Goal: Task Accomplishment & Management: Manage account settings

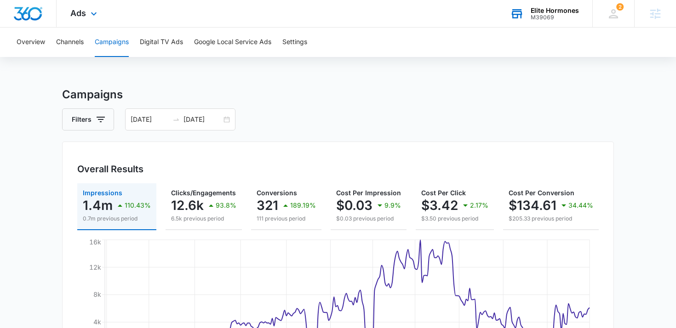
click at [534, 23] on div "Elite Hormones M39069 Your Accounts View All" at bounding box center [544, 13] width 96 height 27
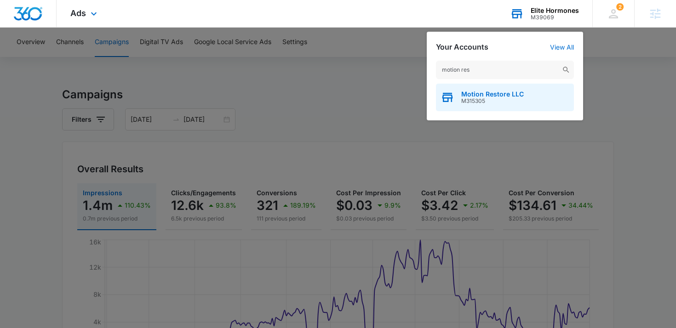
type input "motion res"
click at [488, 94] on span "Motion Restore LLC" at bounding box center [492, 94] width 63 height 7
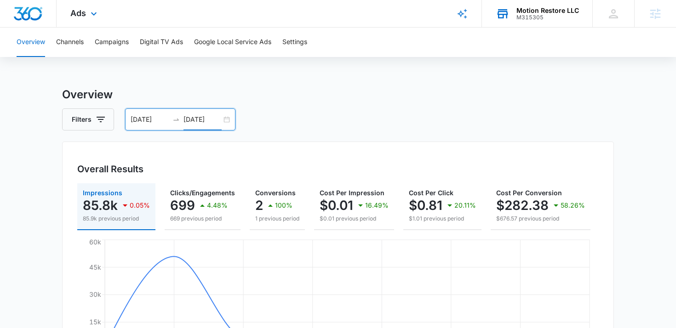
click at [204, 123] on input "10/03/2025" at bounding box center [202, 120] width 38 height 10
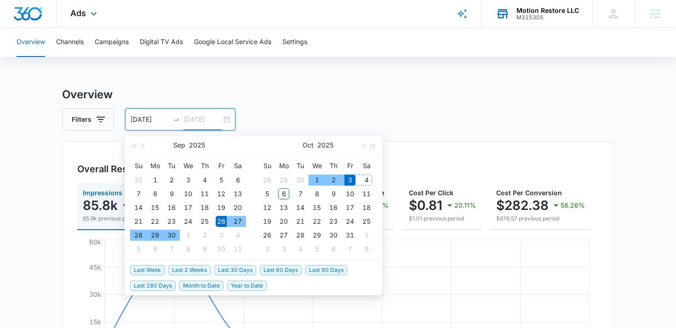
type input "10/03/2025"
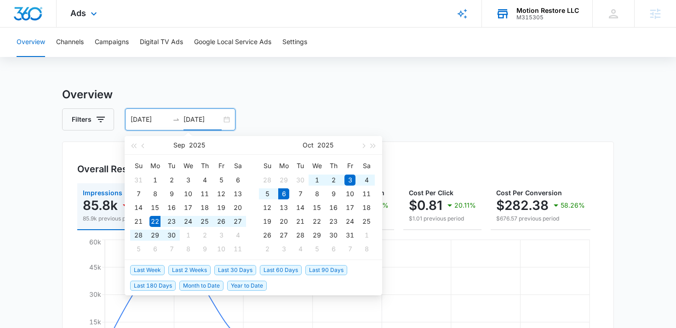
click at [199, 268] on span "Last 2 Weeks" at bounding box center [189, 270] width 42 height 10
type input "09/22/2025"
type input "[DATE]"
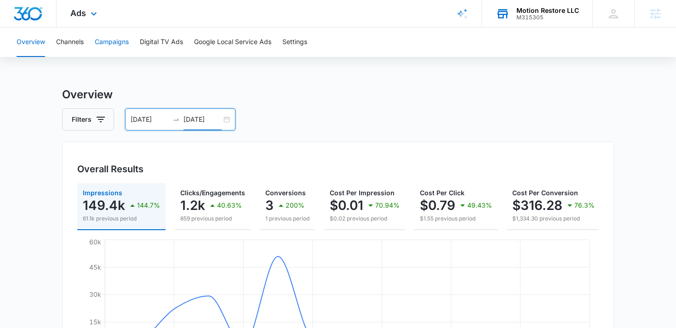
click at [101, 47] on button "Campaigns" at bounding box center [112, 42] width 34 height 29
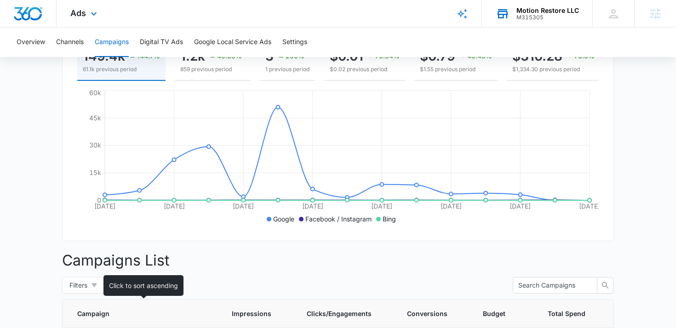
scroll to position [69, 0]
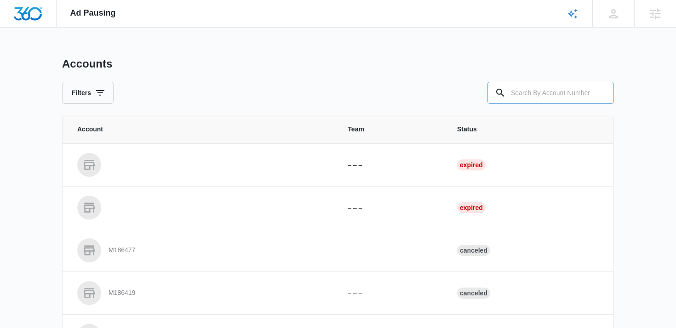
click at [539, 93] on input "text" at bounding box center [550, 93] width 126 height 22
type input "m39069"
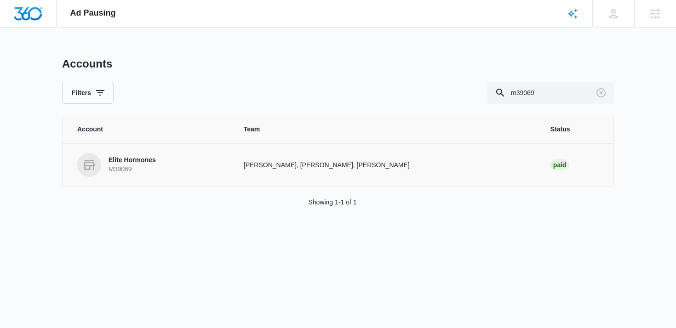
click at [133, 157] on p "Elite Hormones" at bounding box center [132, 160] width 47 height 9
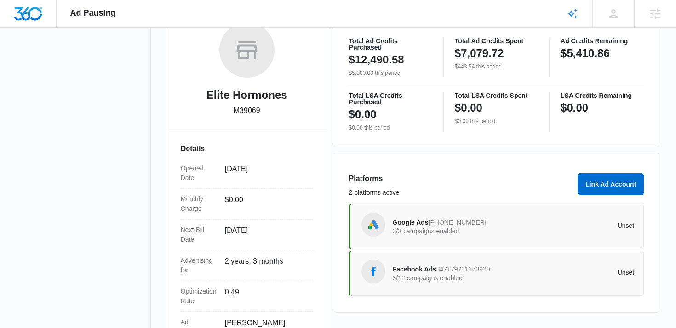
scroll to position [225, 0]
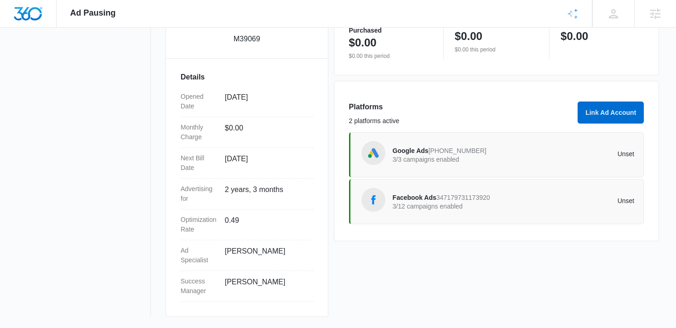
click at [420, 195] on span "Facebook Ads" at bounding box center [415, 197] width 44 height 7
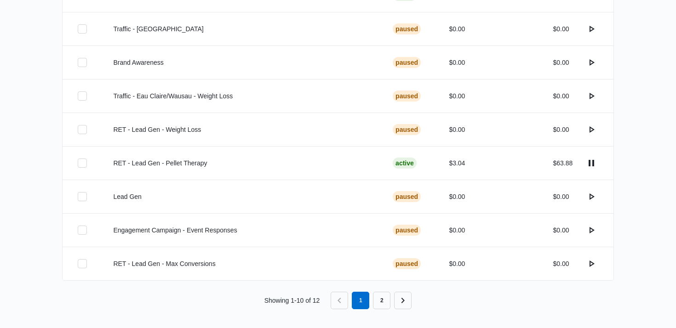
scroll to position [343, 0]
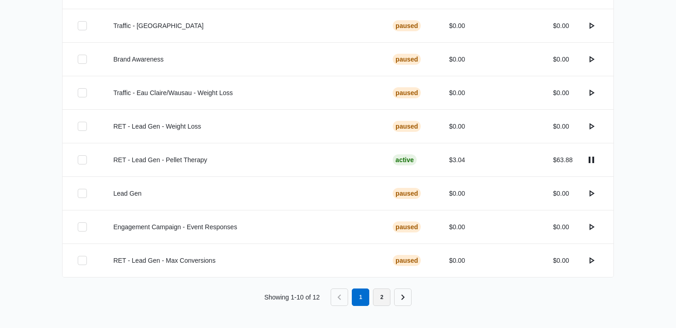
click at [387, 301] on link "2" at bounding box center [381, 297] width 17 height 17
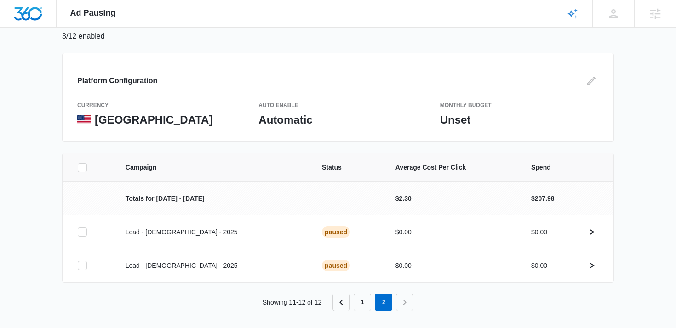
scroll to position [75, 0]
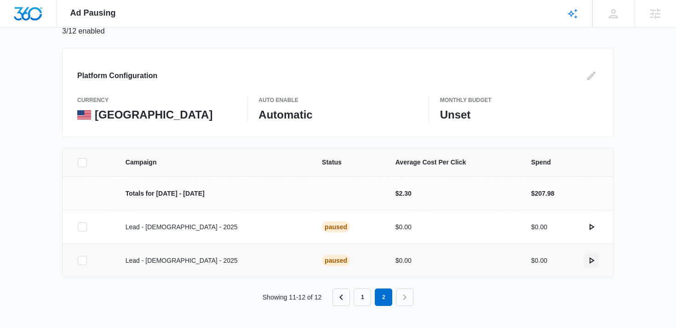
click at [594, 263] on icon "actions.activate" at bounding box center [591, 260] width 11 height 11
click at [591, 259] on icon "actions.pause" at bounding box center [591, 260] width 11 height 11
click at [593, 228] on icon "actions.activate" at bounding box center [591, 227] width 11 height 11
click at [592, 263] on icon "actions.activate" at bounding box center [591, 260] width 11 height 11
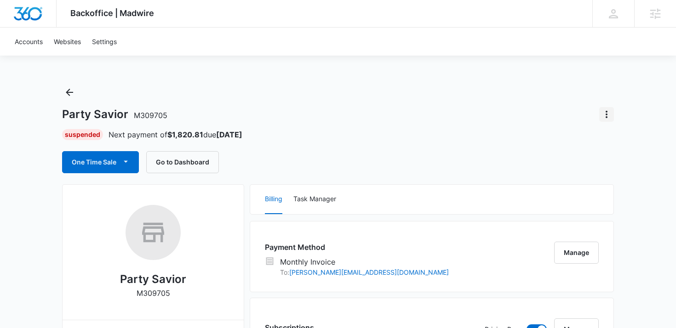
click at [609, 115] on icon "Actions" at bounding box center [606, 114] width 11 height 11
click at [578, 143] on div "Close Account" at bounding box center [569, 140] width 43 height 6
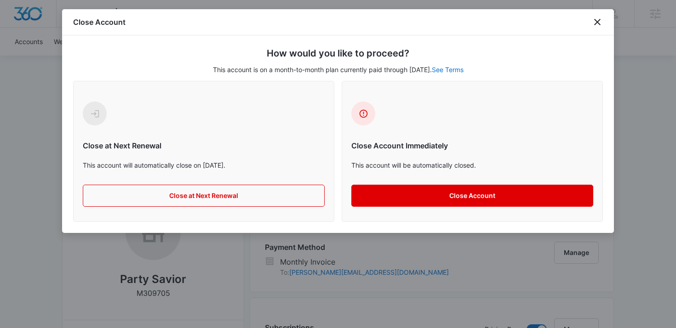
click at [399, 192] on button "Close Account" at bounding box center [472, 196] width 242 height 22
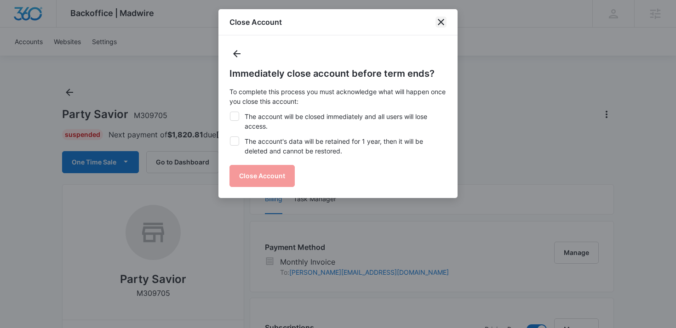
click at [440, 18] on icon "close" at bounding box center [441, 22] width 11 height 11
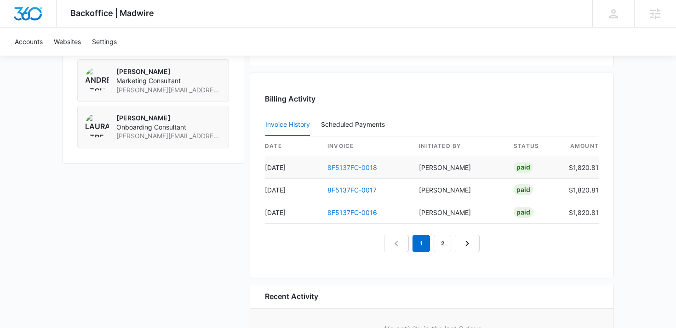
scroll to position [772, 0]
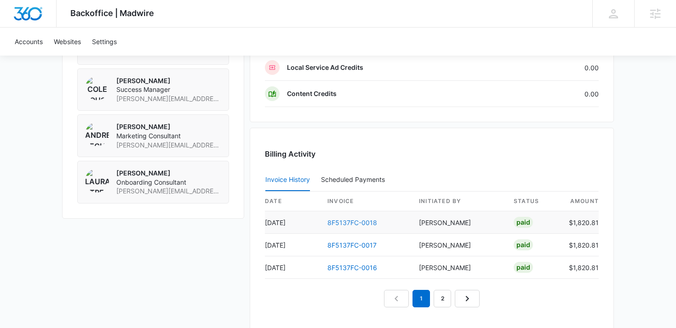
click at [359, 221] on link "8F5137FC-0018" at bounding box center [352, 223] width 50 height 8
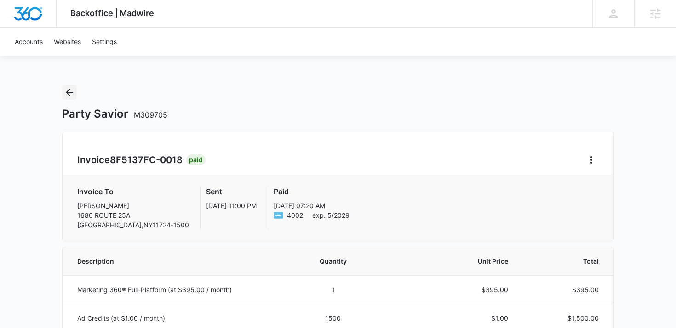
click at [65, 90] on icon "Back" at bounding box center [69, 92] width 11 height 11
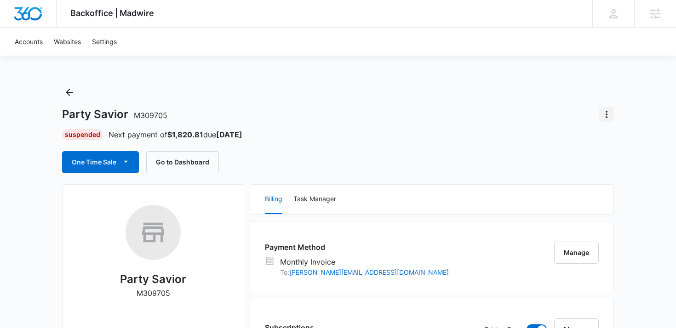
click at [607, 116] on icon "Actions" at bounding box center [606, 114] width 11 height 11
click at [588, 135] on button "Close Account" at bounding box center [575, 140] width 76 height 14
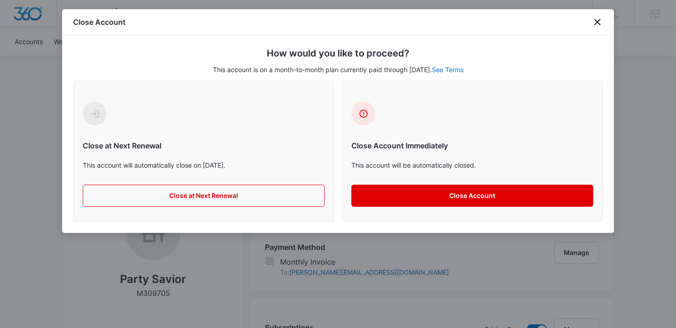
click at [481, 191] on button "Close Account" at bounding box center [472, 196] width 242 height 22
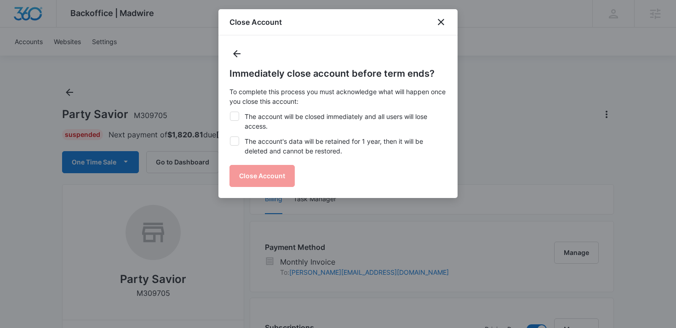
click at [288, 140] on label "The account's data will be retained for 1 year, then it will be deleted and can…" at bounding box center [337, 146] width 217 height 19
click at [230, 137] on input "The account's data will be retained for 1 year, then it will be deleted and can…" at bounding box center [229, 137] width 0 height 0
checkbox input "true"
click at [292, 121] on label "The account will be closed immediately and all users will lose access." at bounding box center [337, 121] width 217 height 19
click at [230, 112] on input "The account will be closed immediately and all users will lose access." at bounding box center [229, 112] width 0 height 0
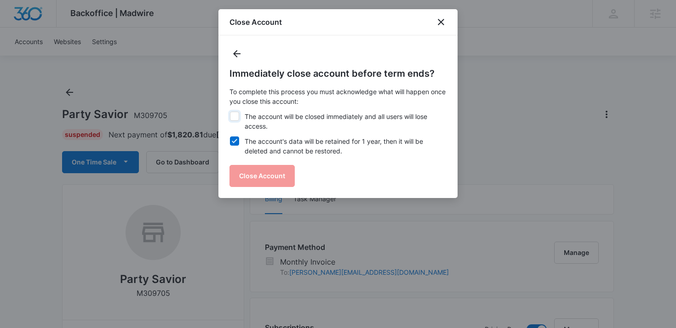
checkbox input "true"
click at [280, 169] on button "Close Account" at bounding box center [261, 176] width 65 height 22
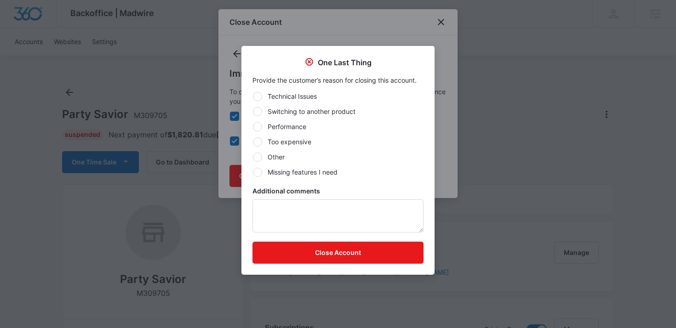
click at [289, 126] on label "Performance" at bounding box center [337, 127] width 171 height 10
click at [253, 126] on input "Performance" at bounding box center [252, 126] width 0 height 0
radio input "true"
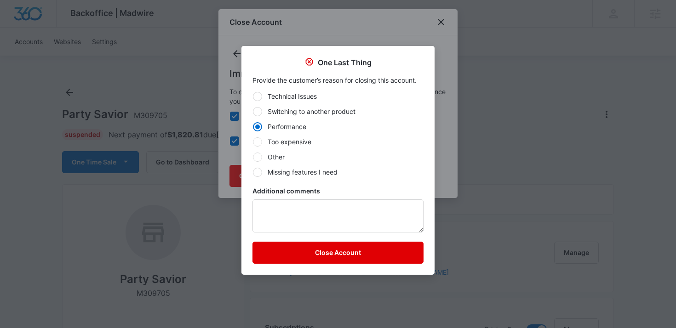
click at [324, 264] on button "Close Account" at bounding box center [337, 253] width 171 height 22
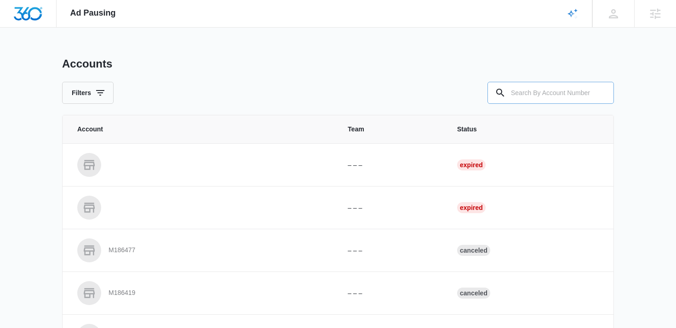
click at [561, 90] on input "text" at bounding box center [550, 93] width 126 height 22
paste input "M315933"
type input "M315933"
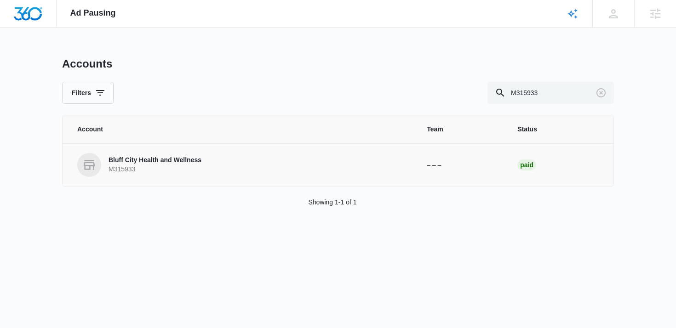
click at [152, 157] on p "Bluff City Health and Wellness" at bounding box center [155, 160] width 93 height 9
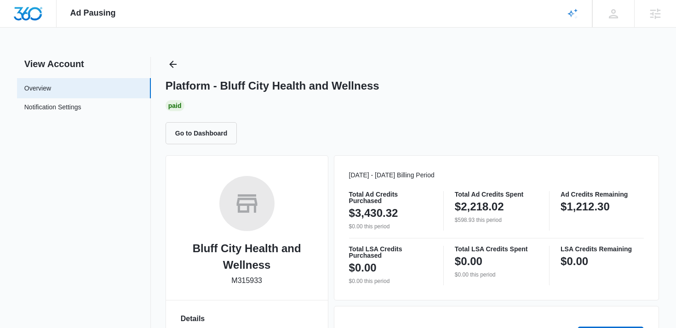
scroll to position [242, 0]
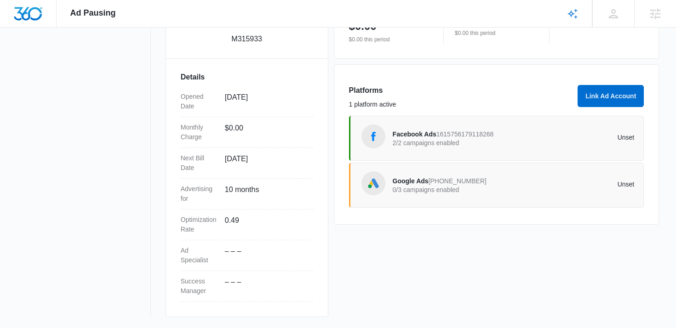
click at [415, 146] on p "2/2 campaigns enabled" at bounding box center [453, 143] width 121 height 6
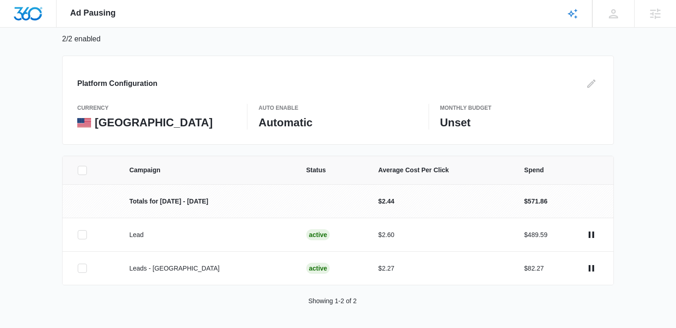
scroll to position [66, 0]
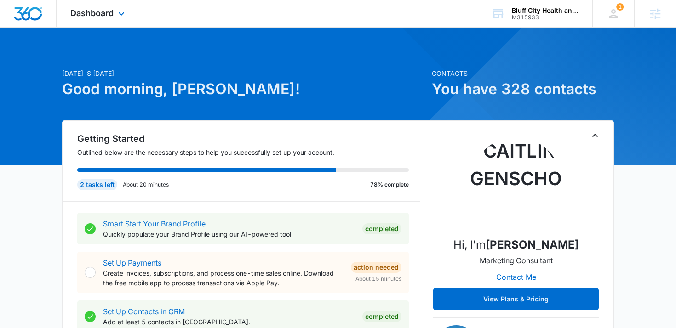
click at [109, 23] on div "Dashboard Apps Reputation Websites Forms CRM Email Social POS Content Ads Intel…" at bounding box center [99, 13] width 84 height 27
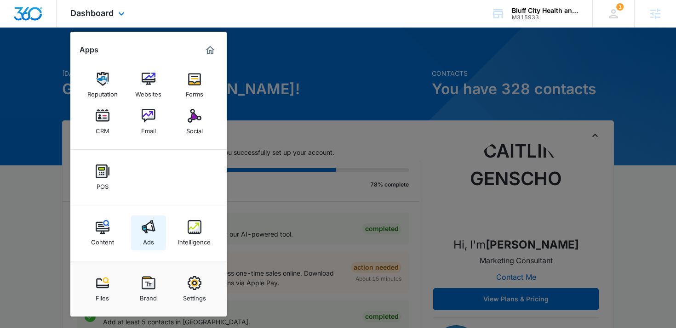
click at [154, 240] on link "Ads" at bounding box center [148, 233] width 35 height 35
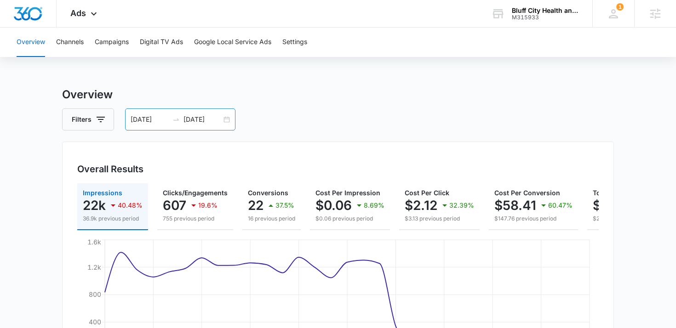
click at [214, 129] on div "[DATE] [DATE]" at bounding box center [180, 120] width 110 height 22
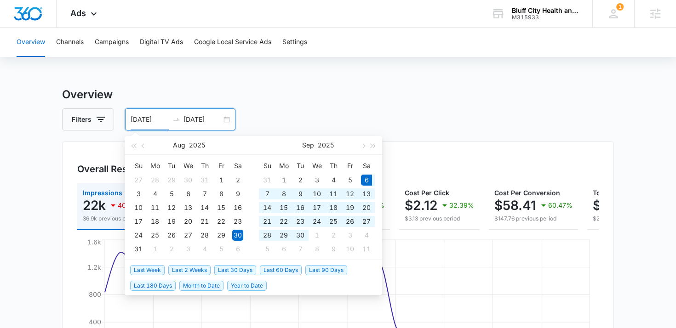
click at [235, 266] on span "Last 30 Days" at bounding box center [235, 270] width 42 height 10
type input "[DATE]"
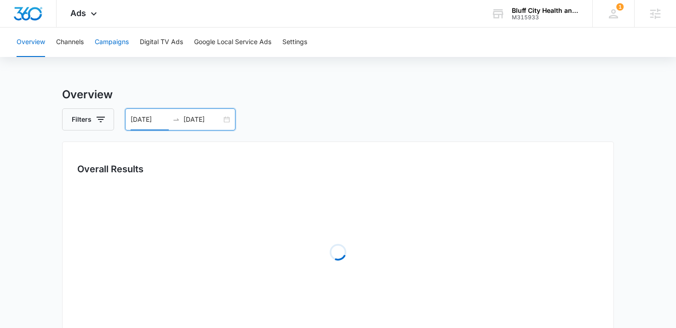
click at [113, 41] on button "Campaigns" at bounding box center [112, 42] width 34 height 29
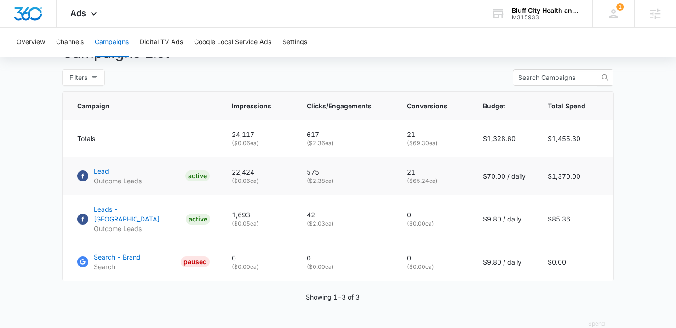
scroll to position [358, 0]
click at [132, 155] on td "Totals" at bounding box center [142, 138] width 158 height 37
click at [211, 71] on div "Filters" at bounding box center [338, 77] width 552 height 17
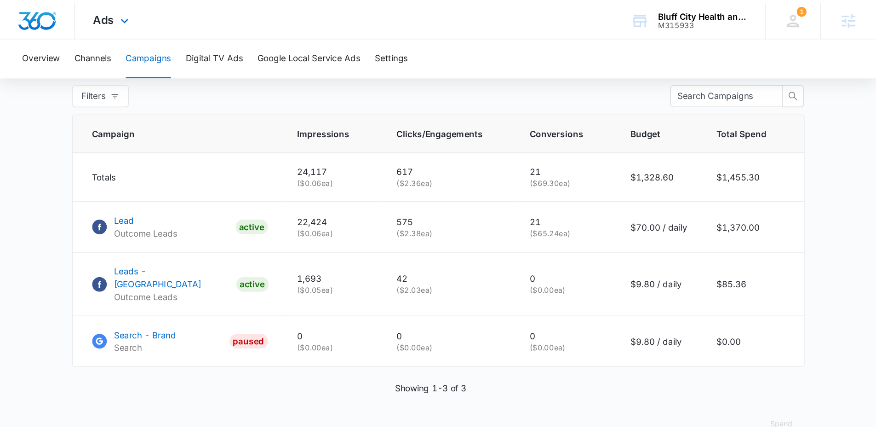
scroll to position [271, 0]
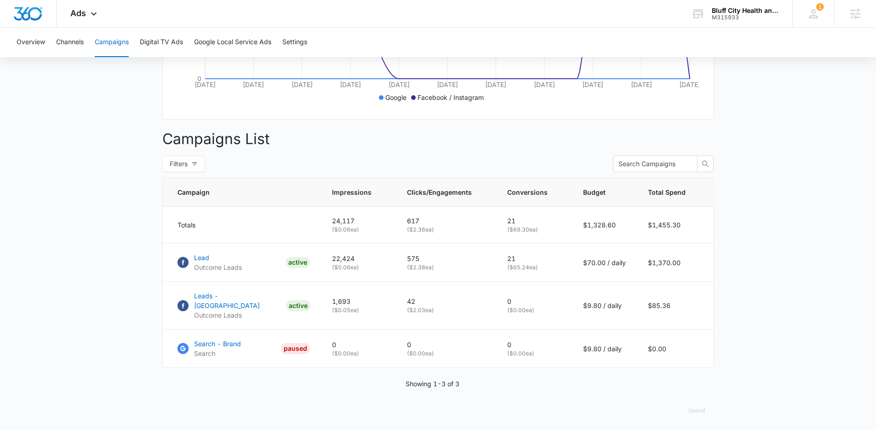
click at [676, 31] on div "Overview Channels Campaigns Digital TV Ads Google Local Service Ads Settings" at bounding box center [438, 42] width 854 height 29
click at [676, 16] on div "M315933" at bounding box center [745, 17] width 67 height 6
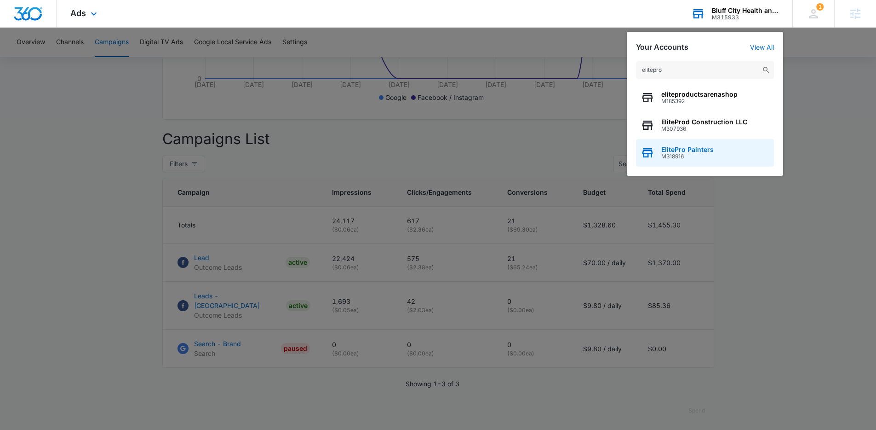
type input "elitepro"
click at [676, 159] on span "M318916" at bounding box center [687, 156] width 52 height 6
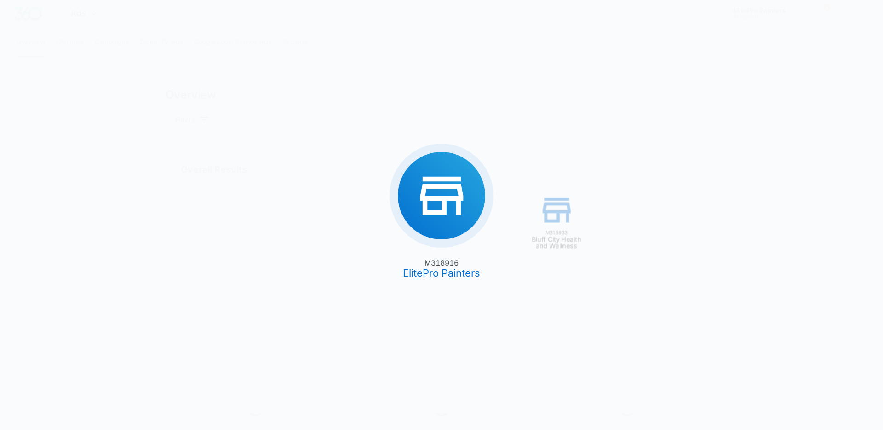
type input "[DATE]"
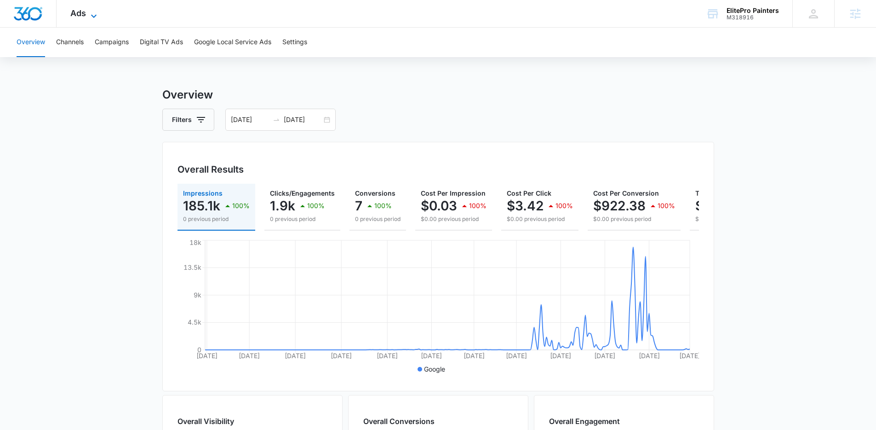
click at [88, 18] on icon at bounding box center [93, 16] width 11 height 11
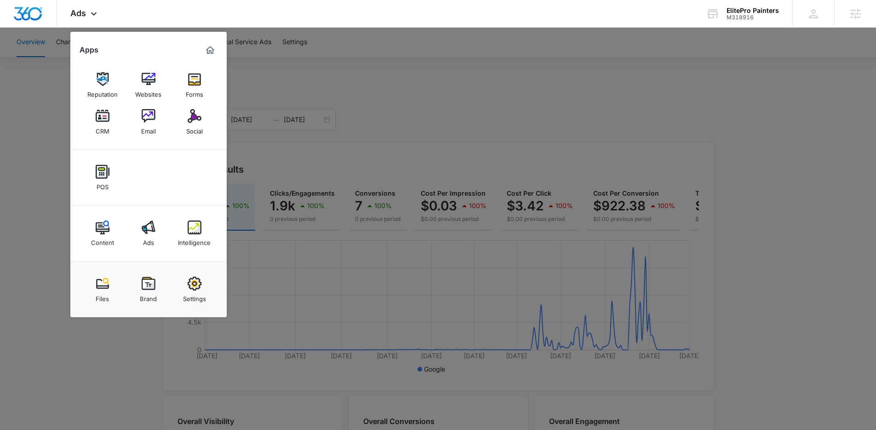
click at [208, 228] on link "Intelligence" at bounding box center [194, 233] width 35 height 35
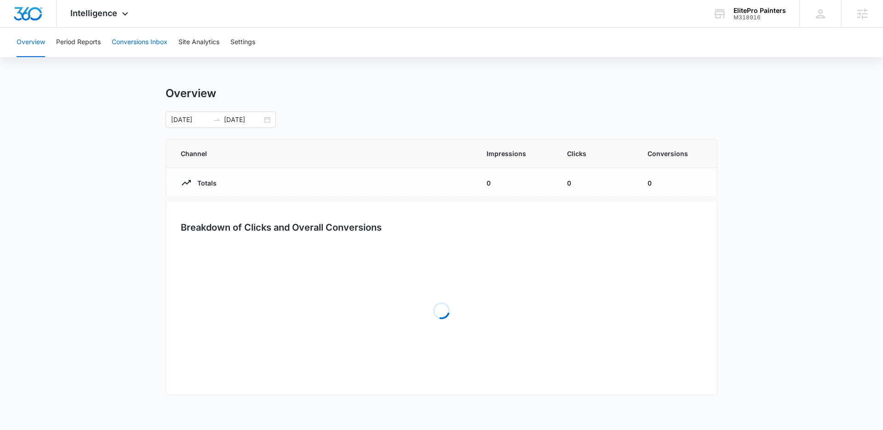
click at [120, 41] on button "Conversions Inbox" at bounding box center [140, 42] width 56 height 29
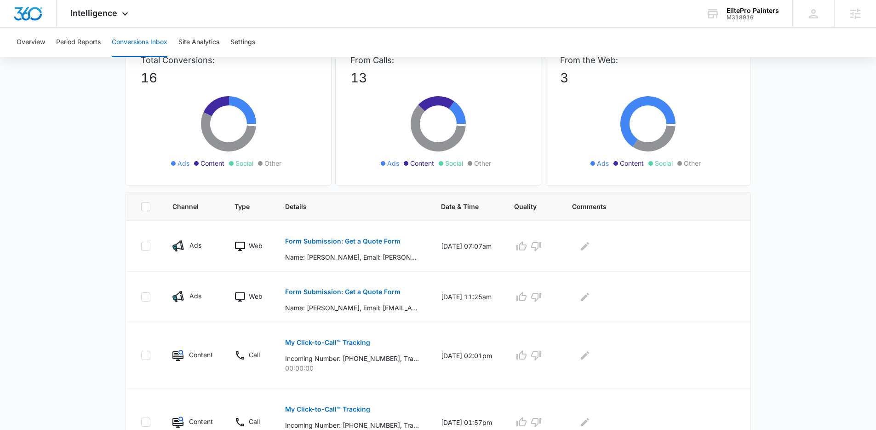
scroll to position [71, 0]
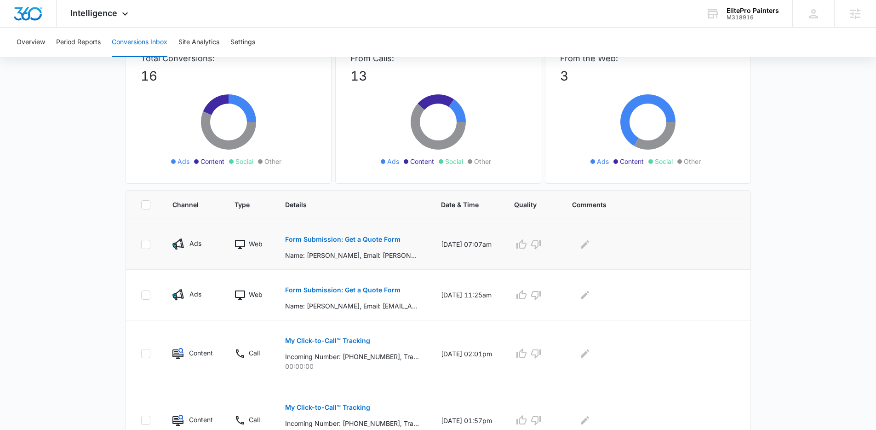
click at [325, 235] on button "Form Submission: Get a Quote Form" at bounding box center [342, 239] width 115 height 22
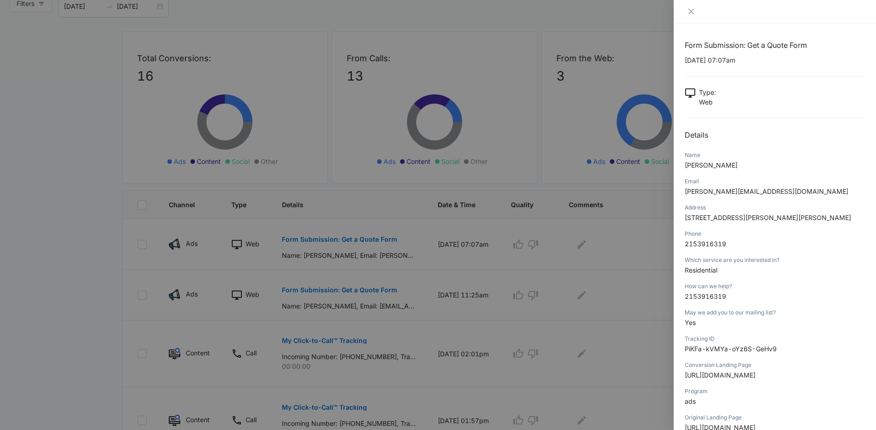
click at [444, 285] on div at bounding box center [438, 215] width 876 height 430
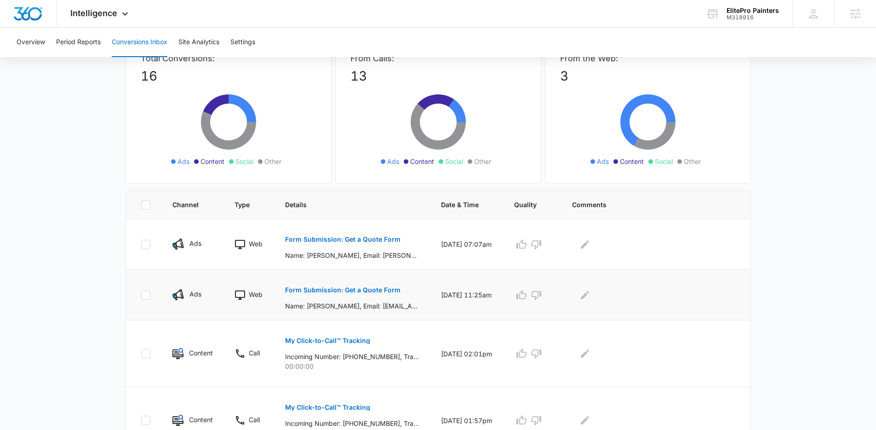
click at [371, 287] on p "Form Submission: Get a Quote Form" at bounding box center [342, 290] width 115 height 6
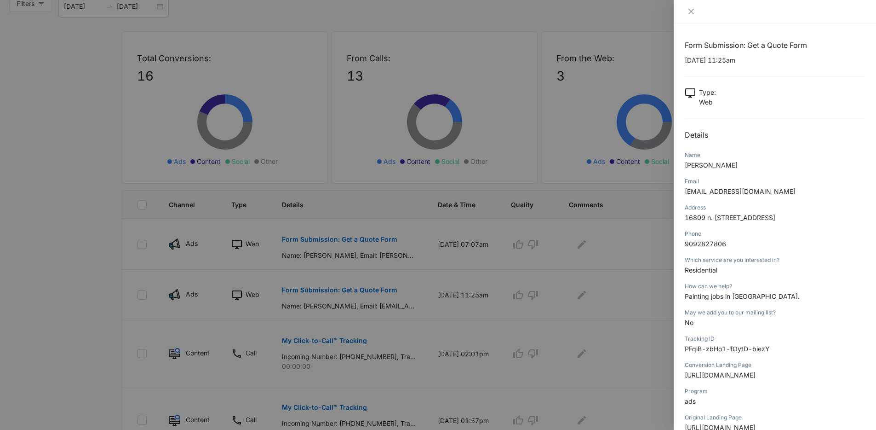
click at [379, 328] on div at bounding box center [438, 215] width 876 height 430
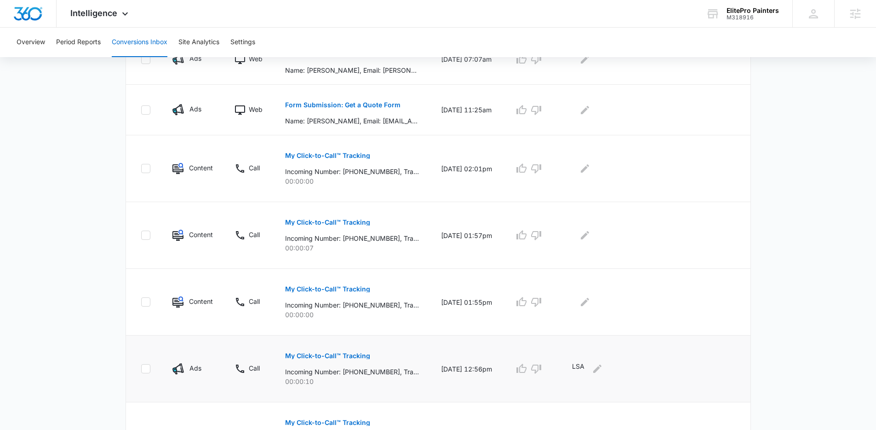
scroll to position [256, 0]
drag, startPoint x: 122, startPoint y: 14, endPoint x: 131, endPoint y: 12, distance: 8.8
click at [122, 14] on icon at bounding box center [125, 13] width 11 height 11
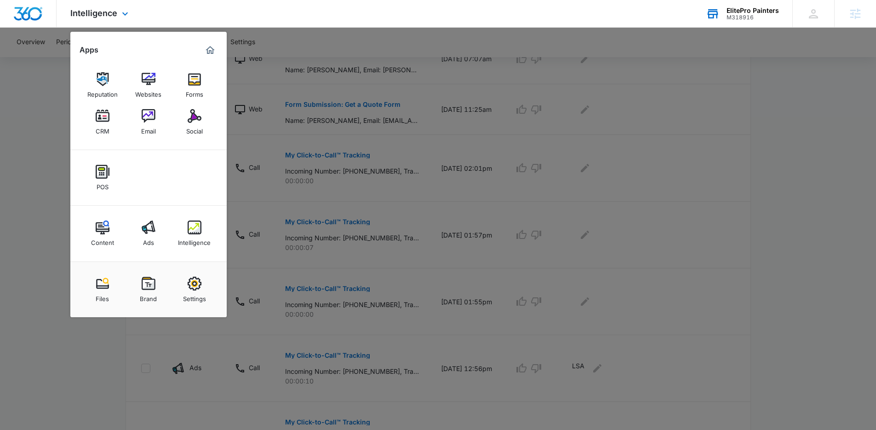
click at [676, 11] on div "ElitePro Painters" at bounding box center [753, 10] width 52 height 7
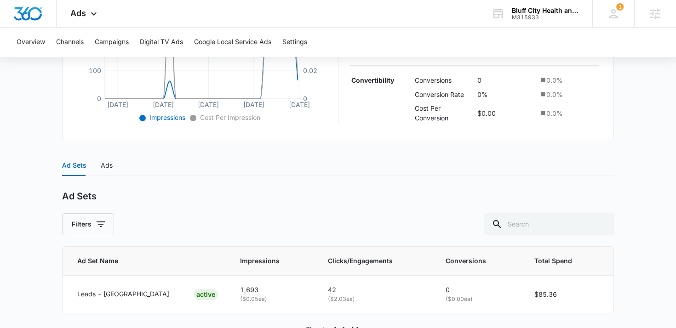
scroll to position [300, 0]
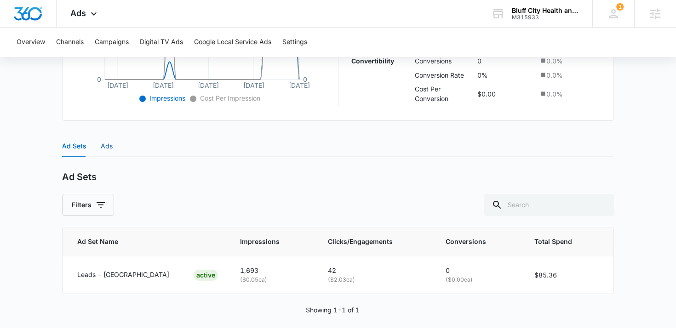
click at [110, 151] on div "Ads" at bounding box center [107, 146] width 12 height 10
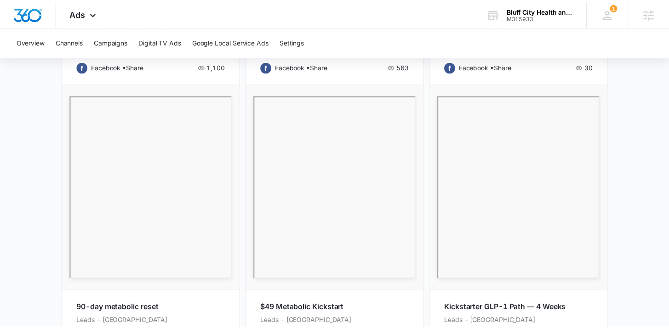
scroll to position [496, 0]
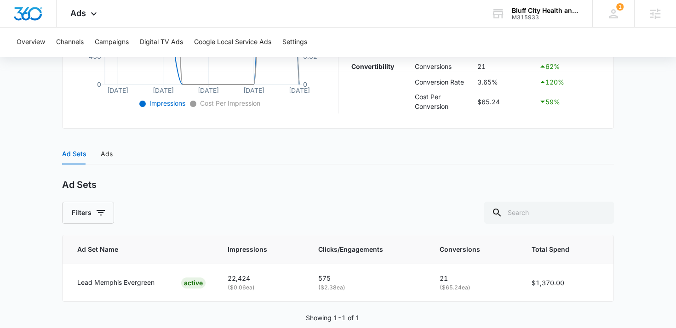
scroll to position [312, 0]
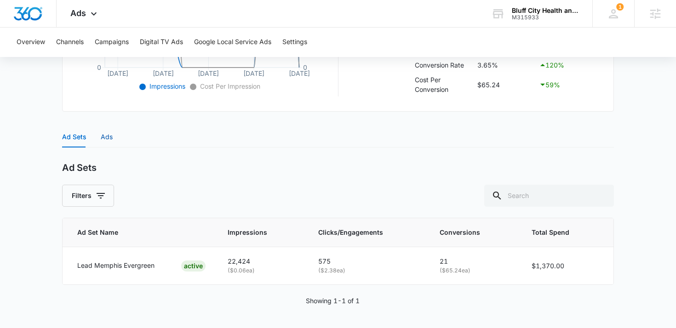
click at [106, 141] on div "Ads" at bounding box center [107, 137] width 12 height 10
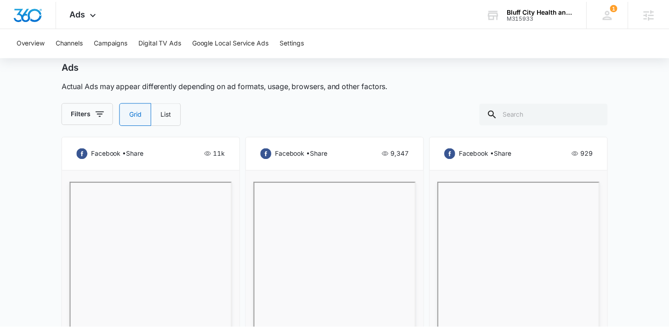
scroll to position [413, 0]
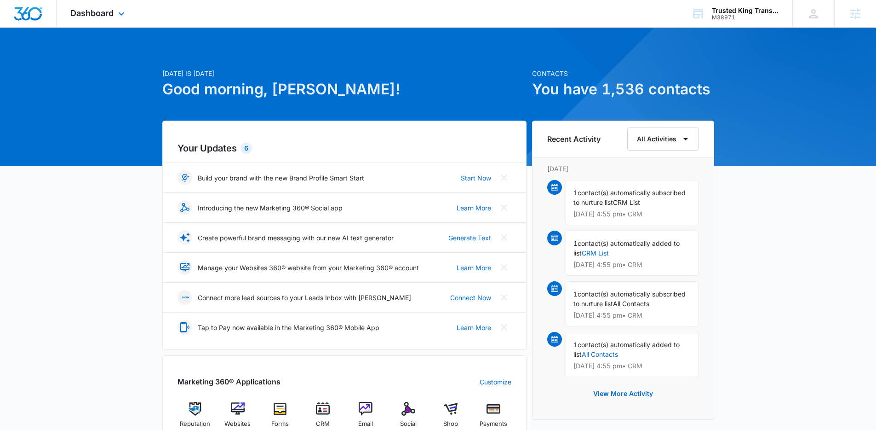
drag, startPoint x: 112, startPoint y: 19, endPoint x: 151, endPoint y: 82, distance: 74.5
click at [112, 19] on div "Dashboard Apps Reputation Websites Forms CRM Email Social Shop Payments Content…" at bounding box center [99, 13] width 84 height 27
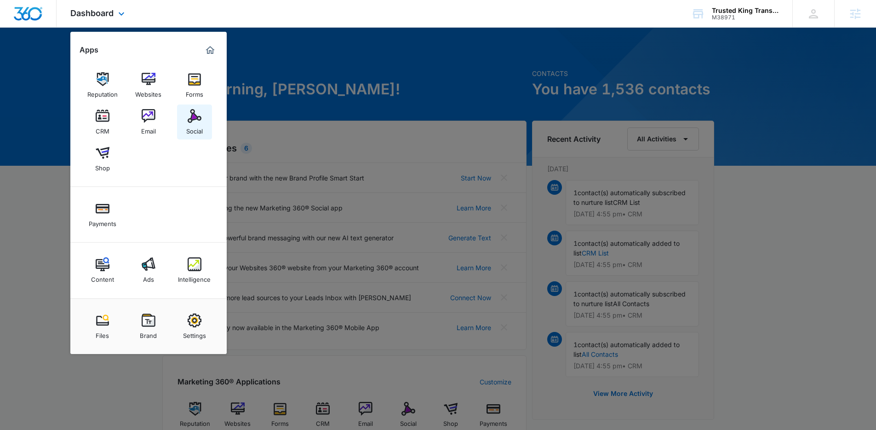
click at [206, 119] on link "Social" at bounding box center [194, 121] width 35 height 35
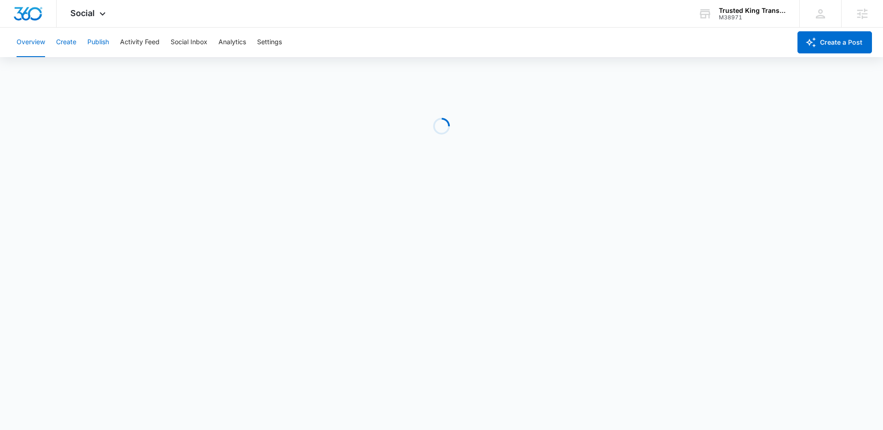
drag, startPoint x: 84, startPoint y: 42, endPoint x: 68, endPoint y: 42, distance: 15.6
click at [68, 42] on div "Overview Create Publish Activity Feed Social Inbox Analytics Settings" at bounding box center [401, 42] width 780 height 29
click at [68, 42] on button "Create" at bounding box center [66, 42] width 20 height 29
click at [100, 82] on button "Approvals" at bounding box center [90, 70] width 31 height 26
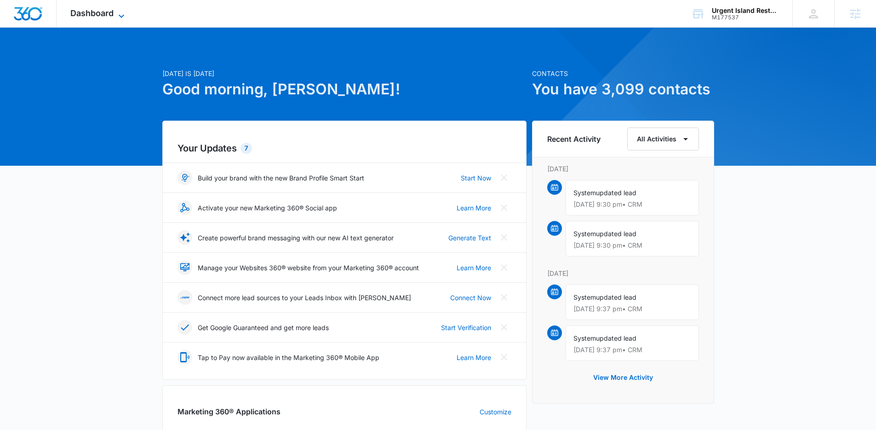
click at [118, 11] on icon at bounding box center [121, 16] width 11 height 11
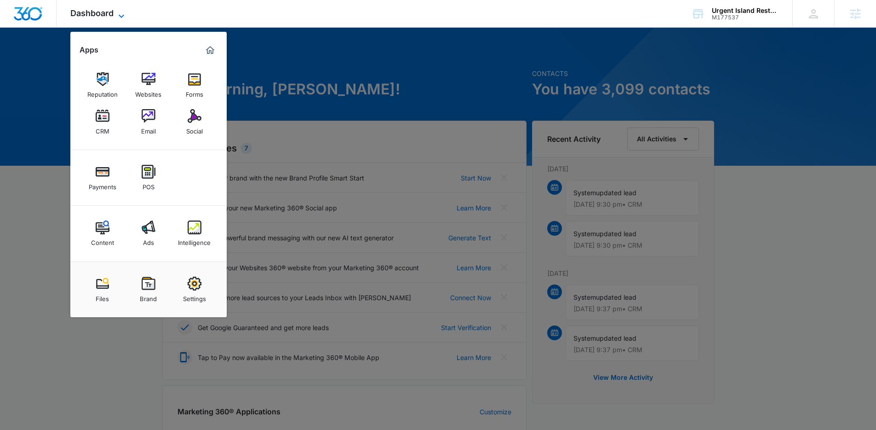
click at [100, 17] on span "Dashboard" at bounding box center [91, 13] width 43 height 10
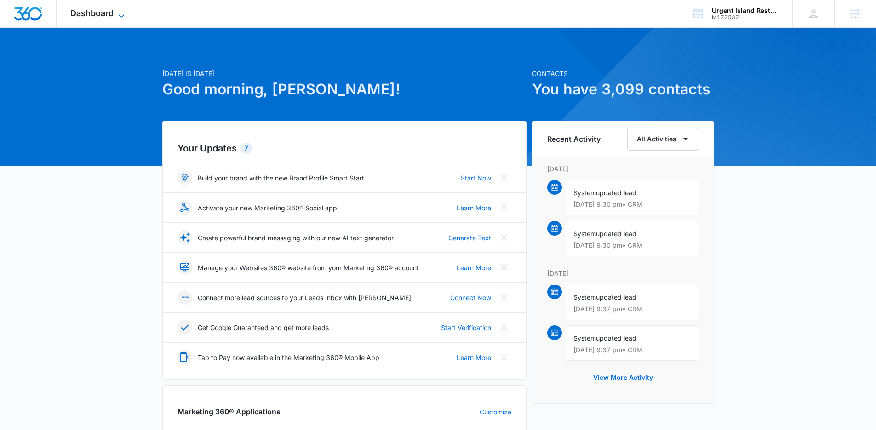
click at [102, 11] on span "Dashboard" at bounding box center [91, 13] width 43 height 10
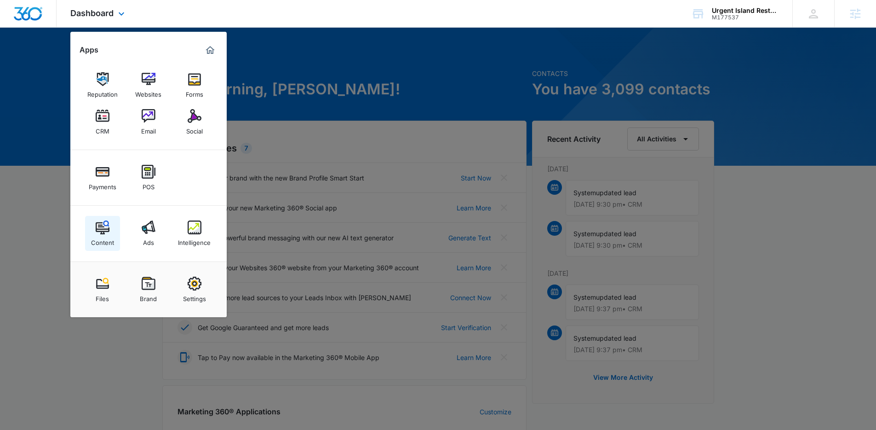
click at [101, 238] on div "Content" at bounding box center [102, 240] width 23 height 12
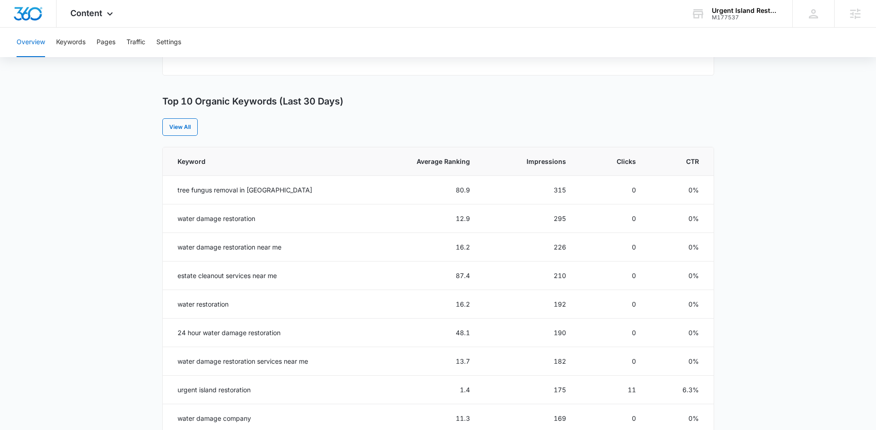
scroll to position [338, 0]
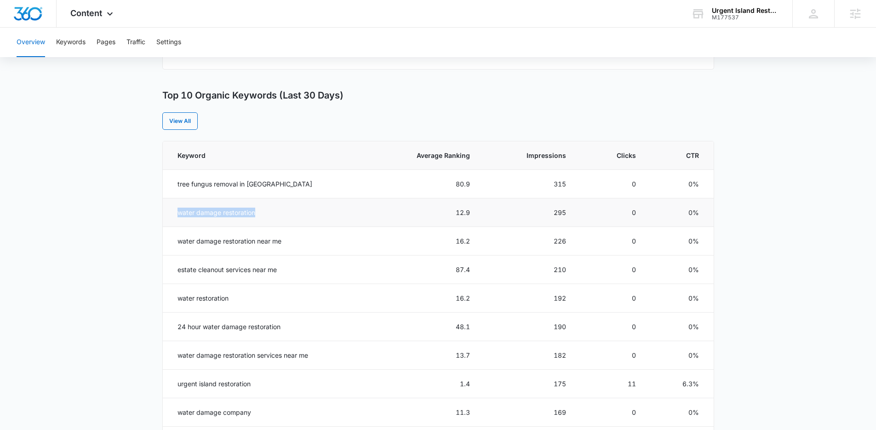
drag, startPoint x: 263, startPoint y: 217, endPoint x: 166, endPoint y: 215, distance: 97.0
click at [166, 215] on td "water damage restoration" at bounding box center [265, 212] width 205 height 29
copy td "water damage restoration"
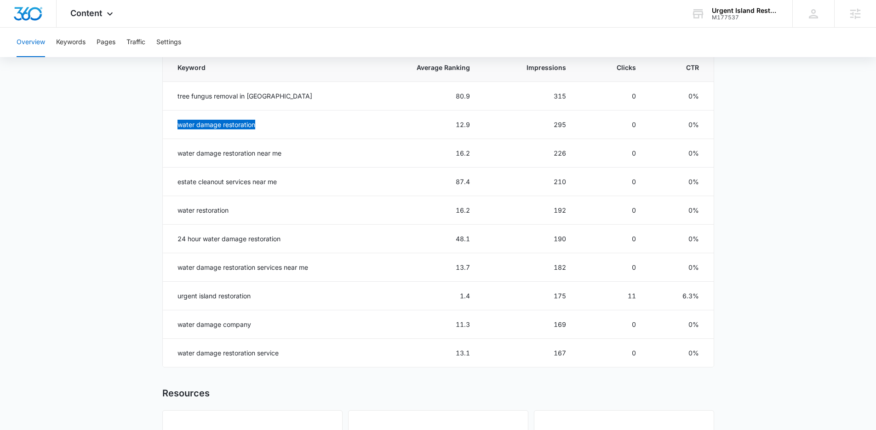
scroll to position [441, 0]
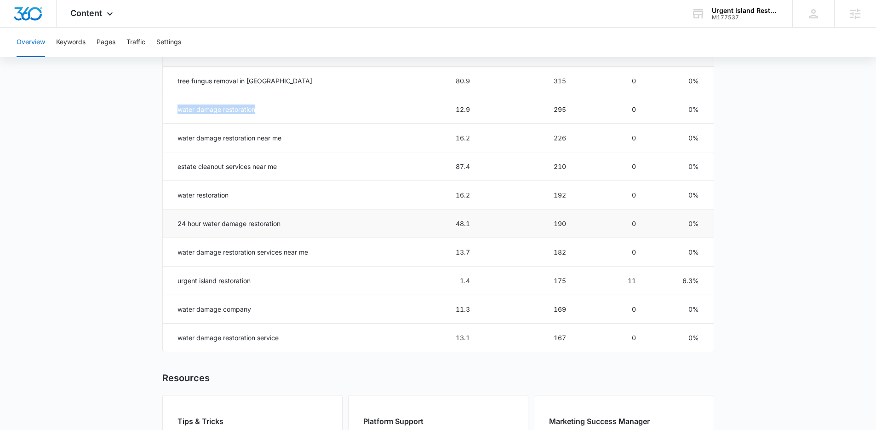
click at [237, 223] on td "24 hour water damage restoration" at bounding box center [265, 223] width 205 height 29
copy td "24 hour water damage restoration"
click at [272, 334] on td "water damage restoration service" at bounding box center [265, 337] width 205 height 29
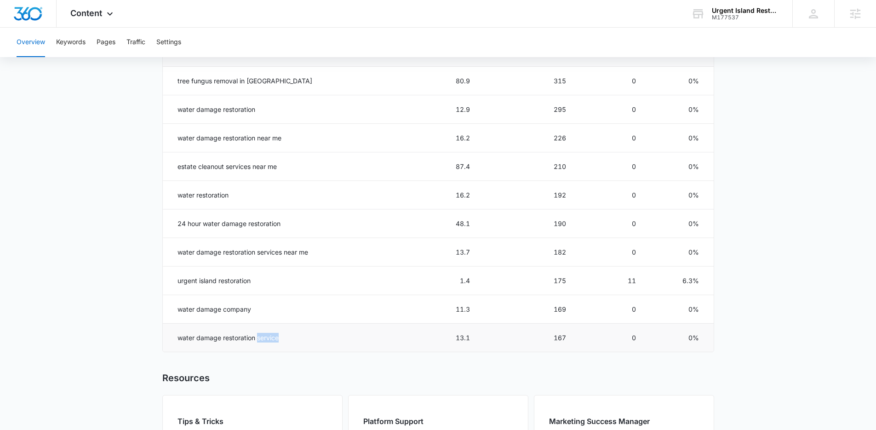
click at [272, 334] on td "water damage restoration service" at bounding box center [265, 337] width 205 height 29
click at [241, 307] on td "water damage company" at bounding box center [265, 309] width 205 height 29
click at [241, 308] on td "water damage company" at bounding box center [265, 309] width 205 height 29
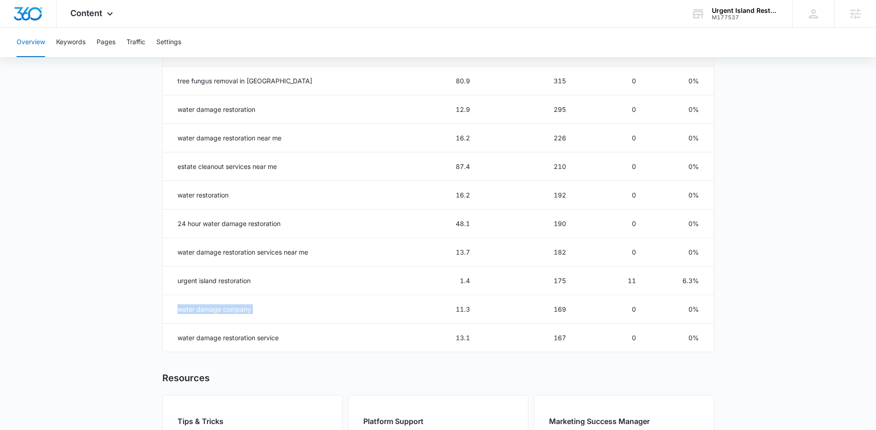
copy td "water damage company"
click at [216, 335] on td "water damage restoration service" at bounding box center [265, 337] width 205 height 29
click at [217, 335] on td "water damage restoration service" at bounding box center [265, 337] width 205 height 29
copy td "water damage restoration service"
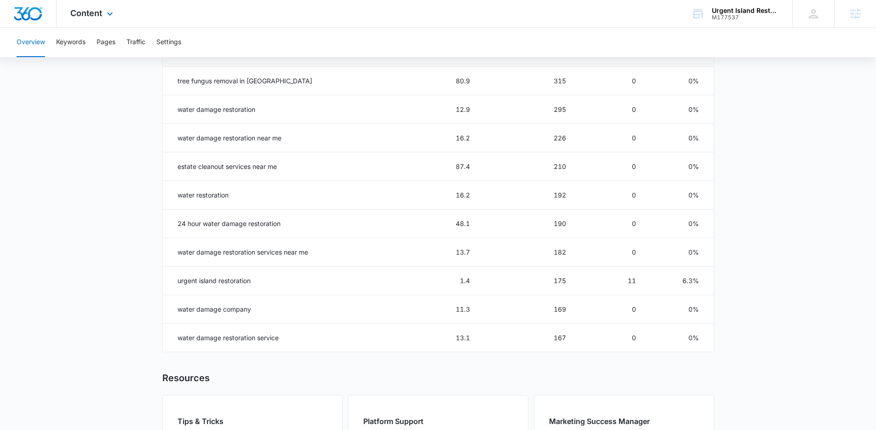
click at [108, 19] on div "Content Apps Reputation Websites Forms CRM Email Social Payments POS Content Ad…" at bounding box center [93, 13] width 73 height 27
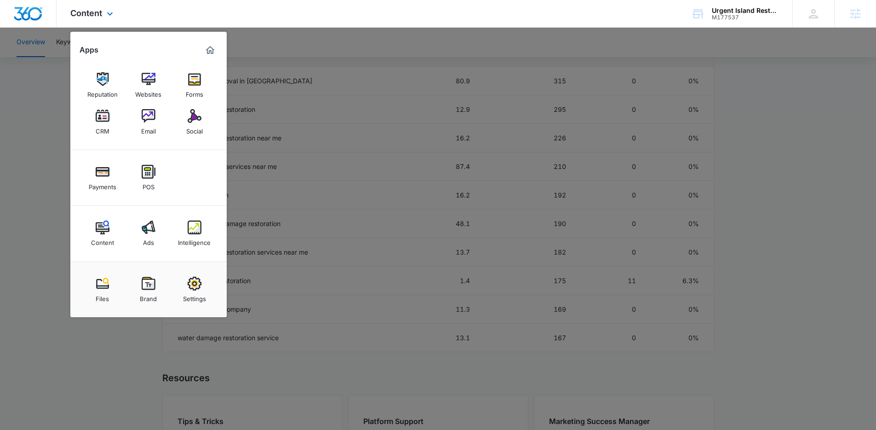
drag, startPoint x: 193, startPoint y: 126, endPoint x: 257, endPoint y: 27, distance: 118.5
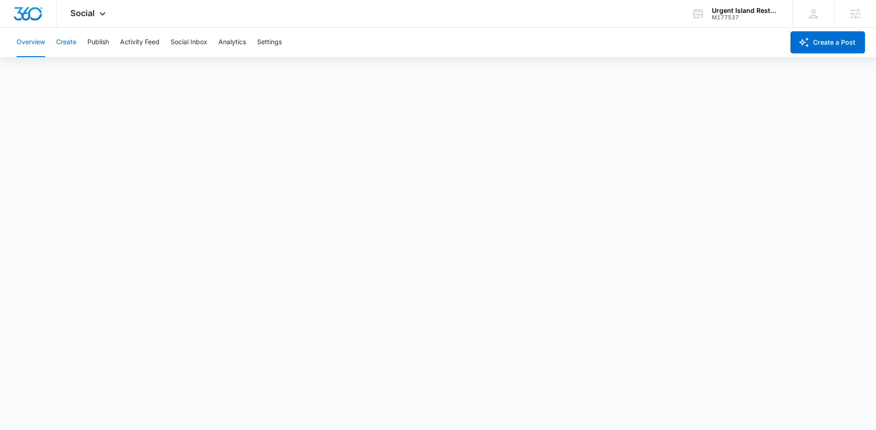
click at [61, 44] on button "Create" at bounding box center [66, 42] width 20 height 29
click at [101, 46] on button "Publish" at bounding box center [98, 42] width 22 height 29
click at [75, 36] on button "Create" at bounding box center [66, 42] width 20 height 29
click at [98, 68] on button "Approvals" at bounding box center [90, 70] width 31 height 26
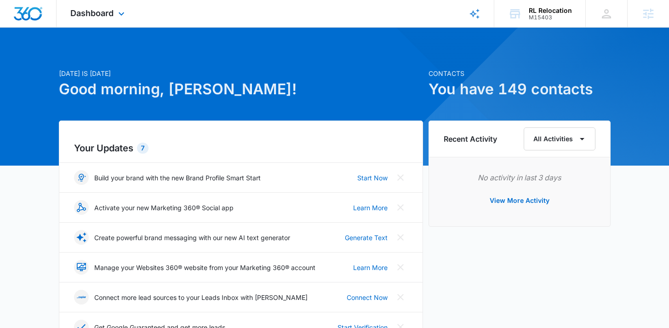
click at [115, 13] on div "Dashboard Apps Reputation Forms CRM Email Social Payments POS Content Ads Intel…" at bounding box center [99, 13] width 84 height 27
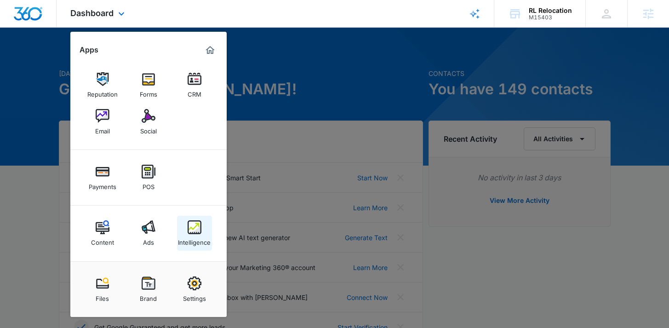
click at [184, 222] on link "Intelligence" at bounding box center [194, 233] width 35 height 35
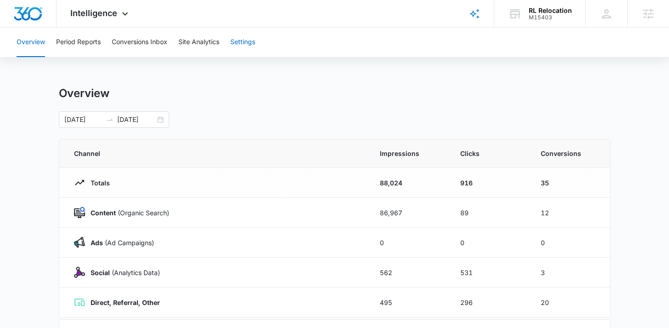
click at [251, 48] on button "Settings" at bounding box center [242, 42] width 25 height 29
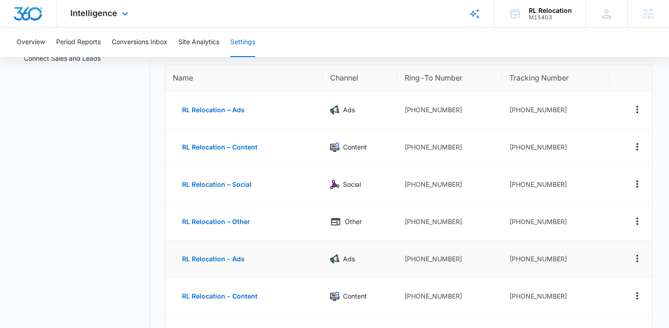
scroll to position [80, 0]
click at [414, 122] on td "[PHONE_NUMBER]" at bounding box center [449, 110] width 105 height 37
drag, startPoint x: 440, startPoint y: 112, endPoint x: 411, endPoint y: 113, distance: 28.5
click at [411, 113] on td "[PHONE_NUMBER]" at bounding box center [449, 110] width 105 height 37
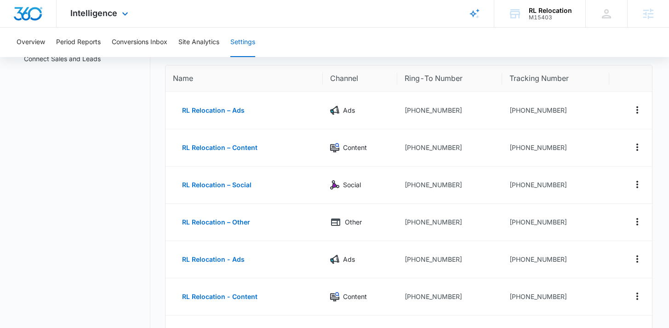
drag, startPoint x: 105, startPoint y: 13, endPoint x: 128, endPoint y: 59, distance: 51.0
click at [106, 13] on span "Intelligence" at bounding box center [93, 13] width 47 height 10
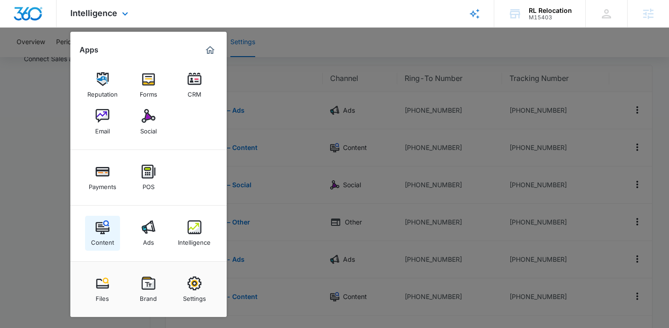
click at [101, 229] on img at bounding box center [103, 227] width 14 height 14
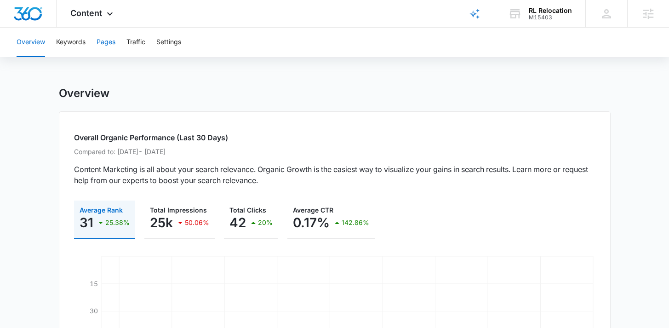
click at [114, 43] on button "Pages" at bounding box center [106, 42] width 19 height 29
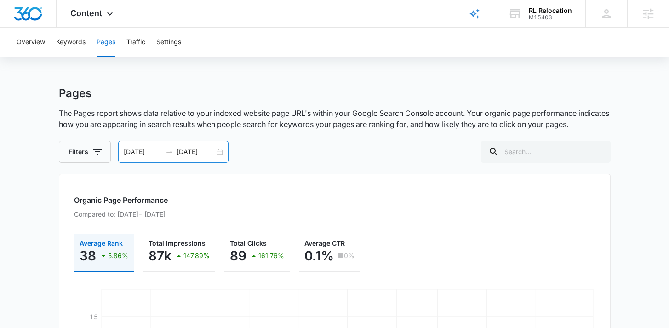
click at [204, 151] on input "[DATE]" at bounding box center [196, 152] width 38 height 10
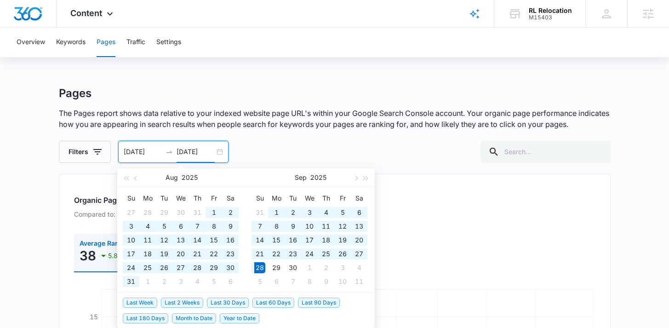
type input "[DATE]"
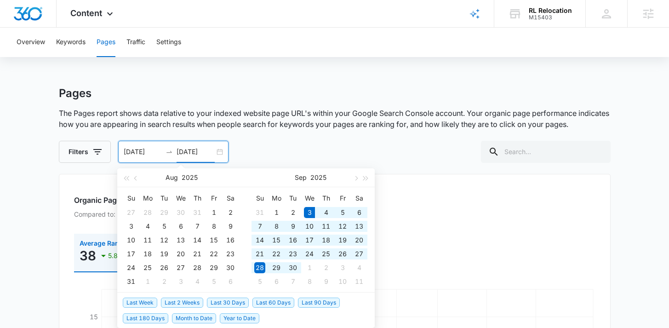
click at [216, 302] on span "Last 30 Days" at bounding box center [228, 303] width 42 height 10
type input "[DATE]"
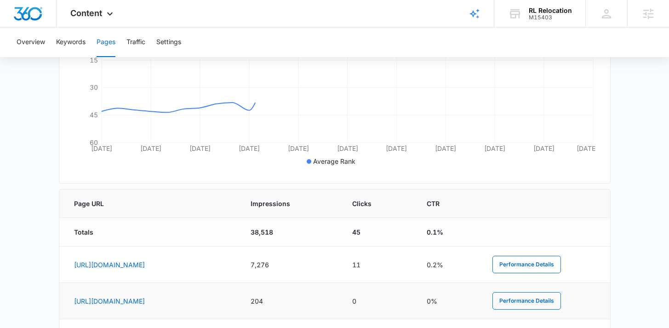
scroll to position [384, 0]
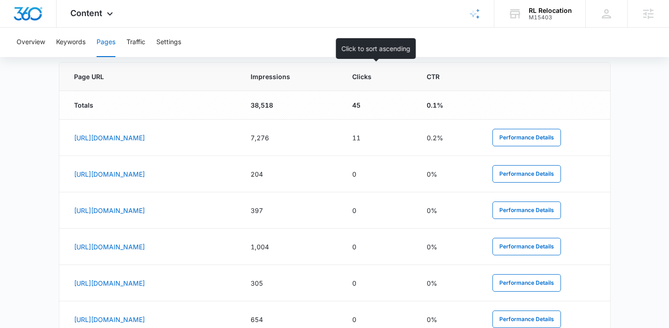
click at [317, 78] on span "Impressions" at bounding box center [284, 77] width 67 height 10
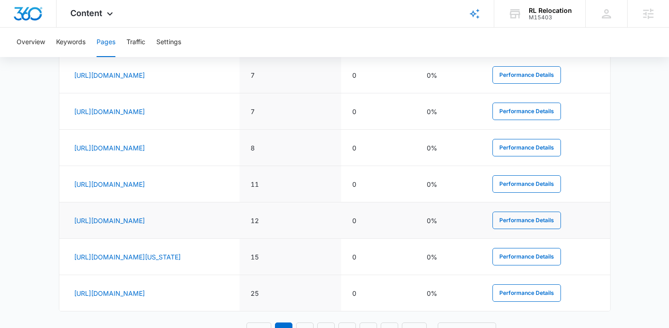
scroll to position [595, 0]
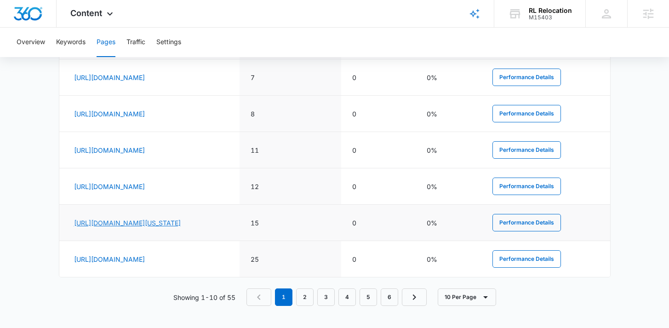
click at [181, 219] on link "[URL][DOMAIN_NAME][US_STATE]" at bounding box center [127, 223] width 107 height 8
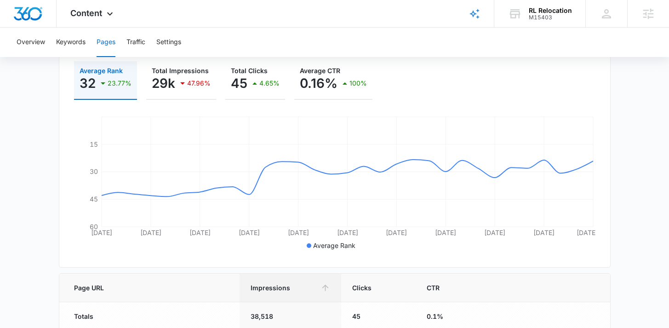
scroll to position [0, 0]
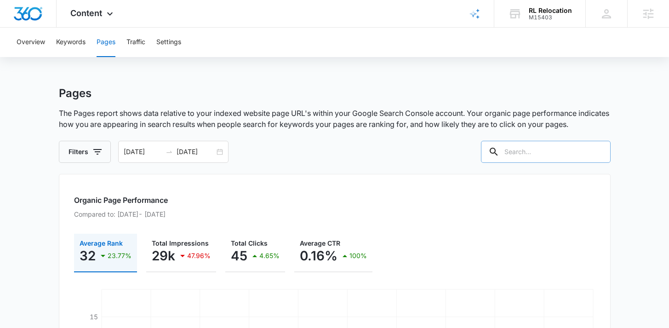
click at [544, 159] on input "text" at bounding box center [546, 152] width 130 height 22
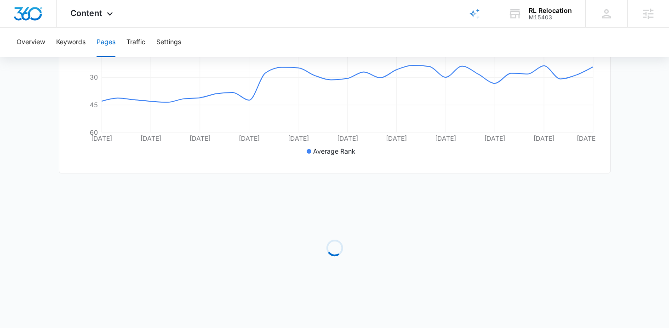
scroll to position [256, 0]
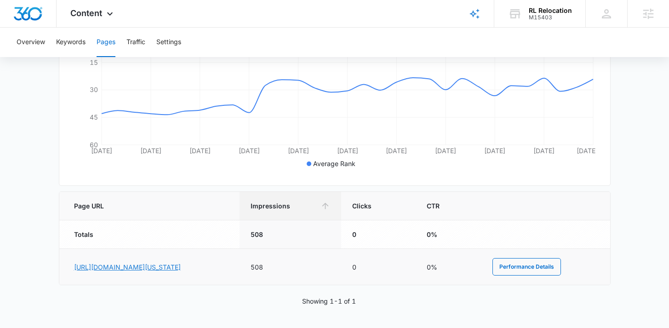
click at [181, 263] on link "[URL][DOMAIN_NAME][US_STATE]" at bounding box center [127, 267] width 107 height 8
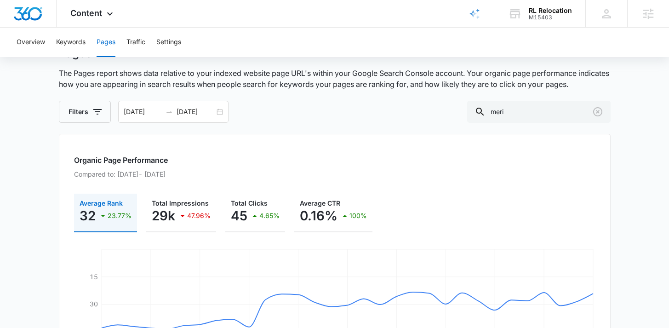
scroll to position [0, 0]
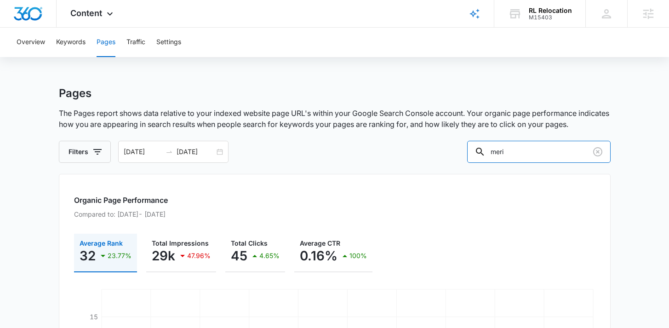
drag, startPoint x: 541, startPoint y: 150, endPoint x: 485, endPoint y: 150, distance: 55.6
click at [485, 150] on div "Filters [DATE] [DATE] [DATE] Su Mo Tu We Th Fr Sa 31 1 2 3 4 5 6 7 8 9 10 11 12…" at bounding box center [335, 152] width 552 height 22
type input "kuna"
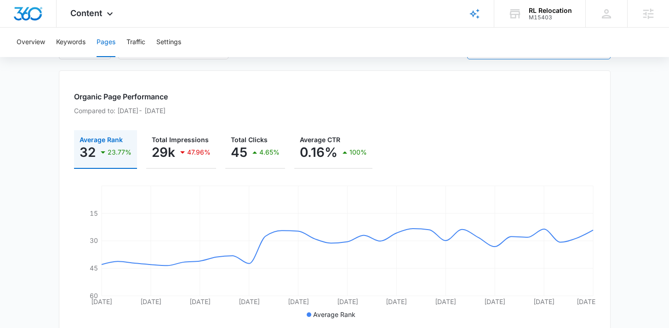
scroll to position [256, 0]
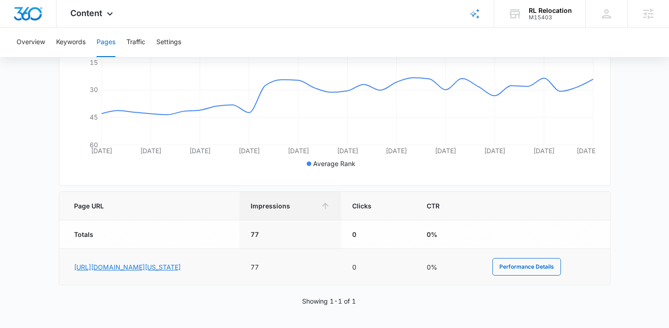
click at [181, 263] on link "[URL][DOMAIN_NAME][US_STATE]" at bounding box center [127, 267] width 107 height 8
click at [115, 7] on div "Content Apps Reputation Forms CRM Email Social Payments POS Content Ads Intelli…" at bounding box center [93, 13] width 73 height 27
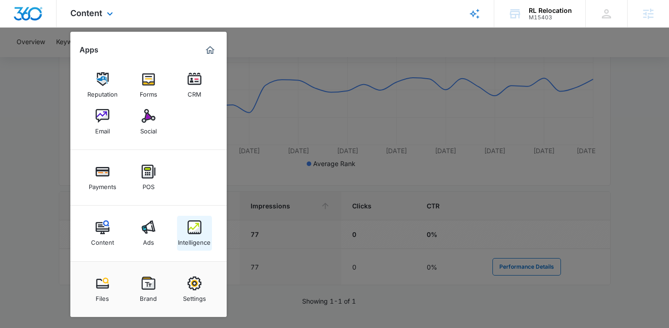
click at [198, 236] on div "Intelligence" at bounding box center [194, 240] width 33 height 12
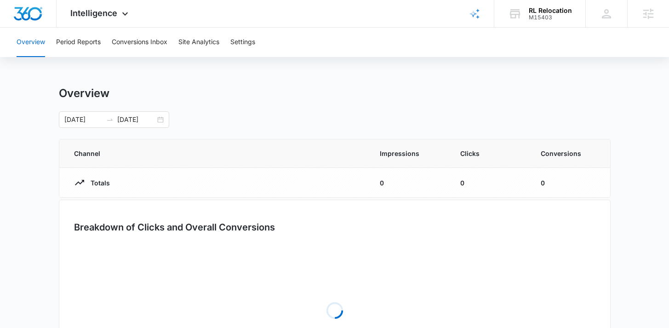
click at [227, 41] on div "Overview Period Reports Conversions Inbox Site Analytics Settings" at bounding box center [334, 42] width 647 height 29
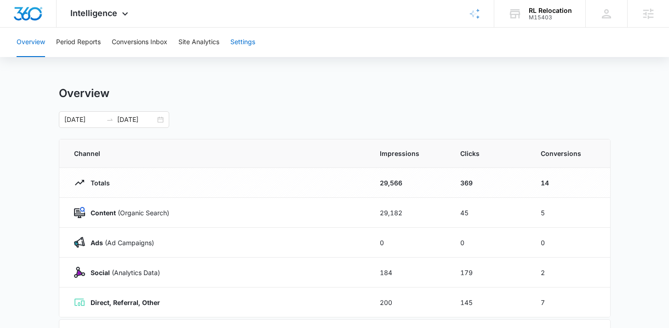
click at [242, 52] on button "Settings" at bounding box center [242, 42] width 25 height 29
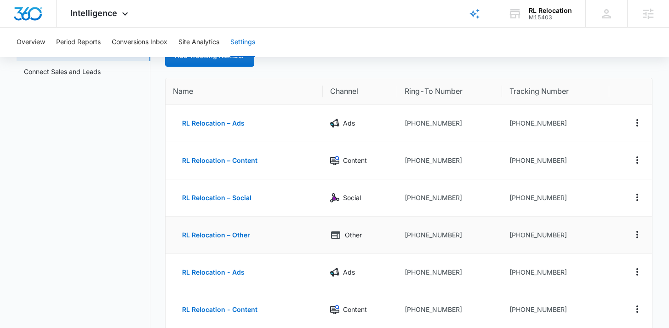
scroll to position [76, 0]
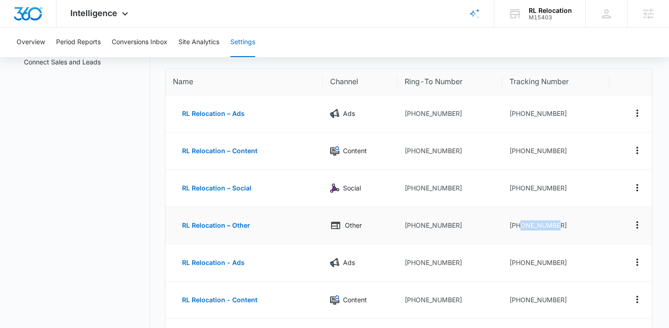
drag, startPoint x: 563, startPoint y: 227, endPoint x: 521, endPoint y: 227, distance: 42.3
click at [521, 227] on td "[PHONE_NUMBER]" at bounding box center [555, 225] width 107 height 37
